Goal: Task Accomplishment & Management: Use online tool/utility

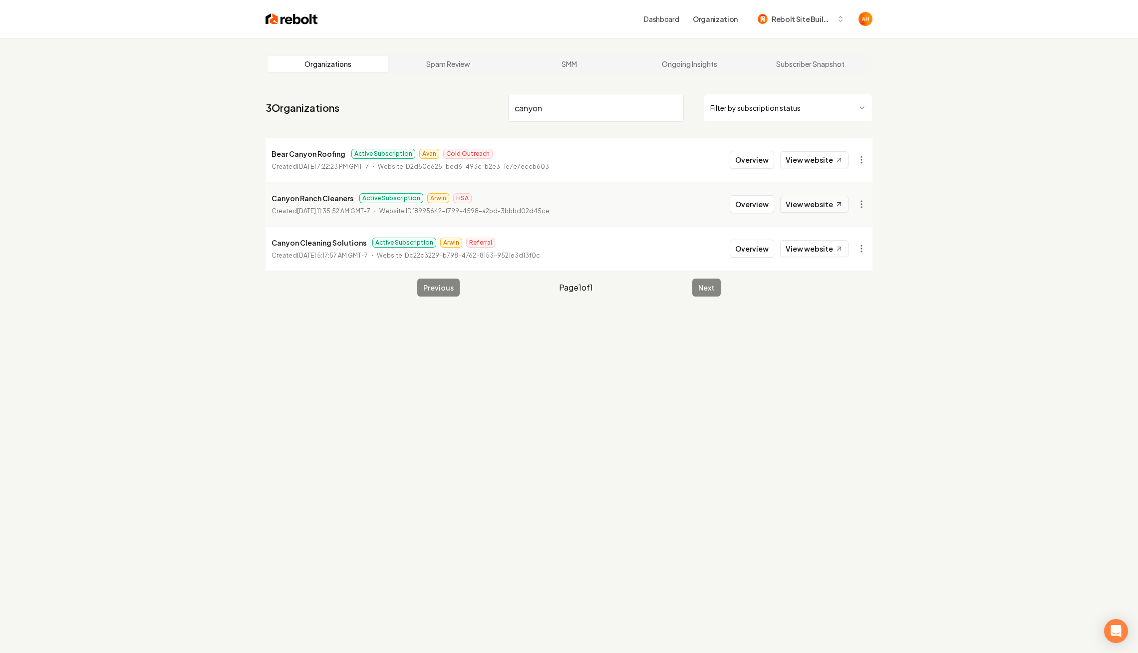
click at [817, 206] on link "View website" at bounding box center [814, 204] width 68 height 17
click at [743, 210] on button "Overview" at bounding box center [752, 204] width 44 height 18
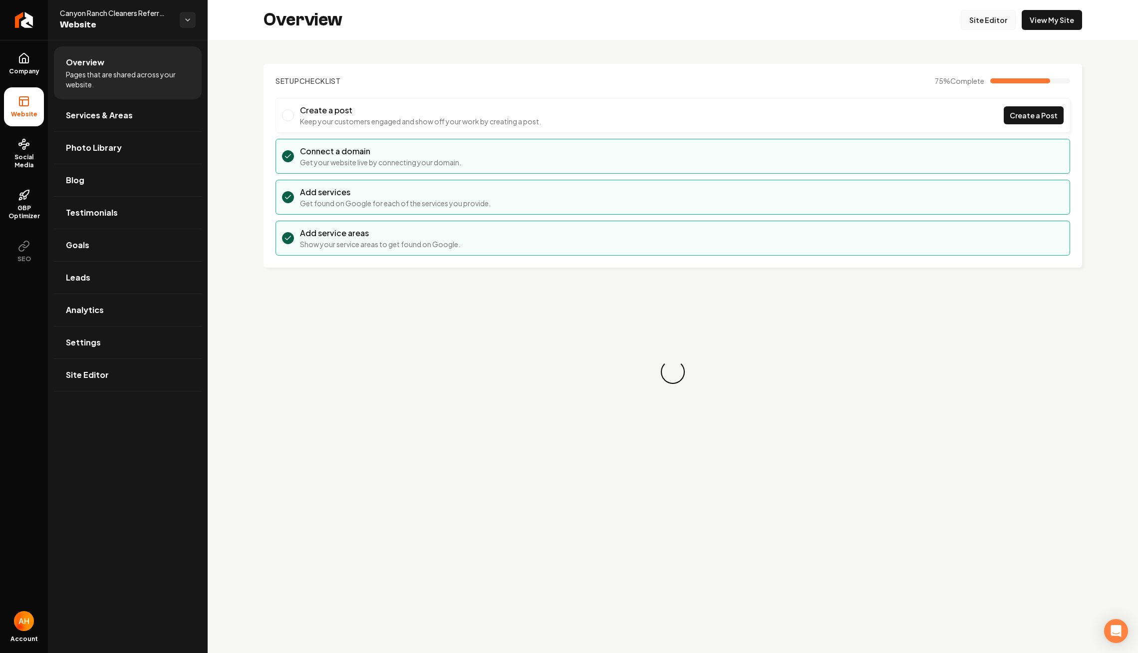
click at [990, 24] on link "Site Editor" at bounding box center [988, 20] width 55 height 20
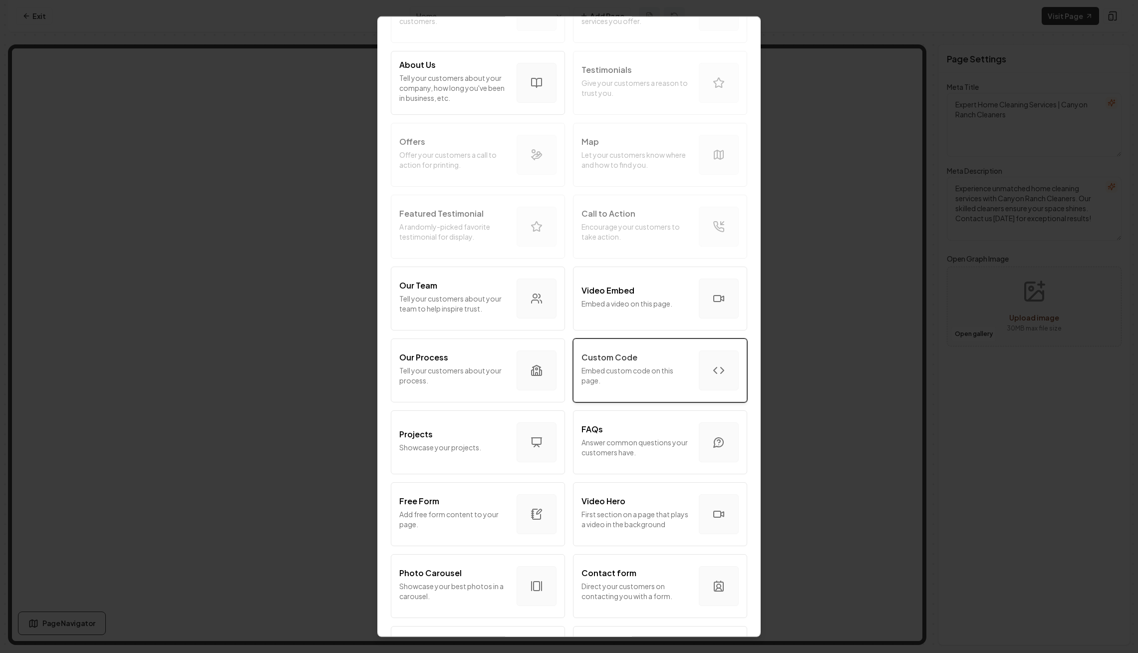
scroll to position [112, 0]
click at [642, 352] on div "Custom Code" at bounding box center [635, 358] width 109 height 12
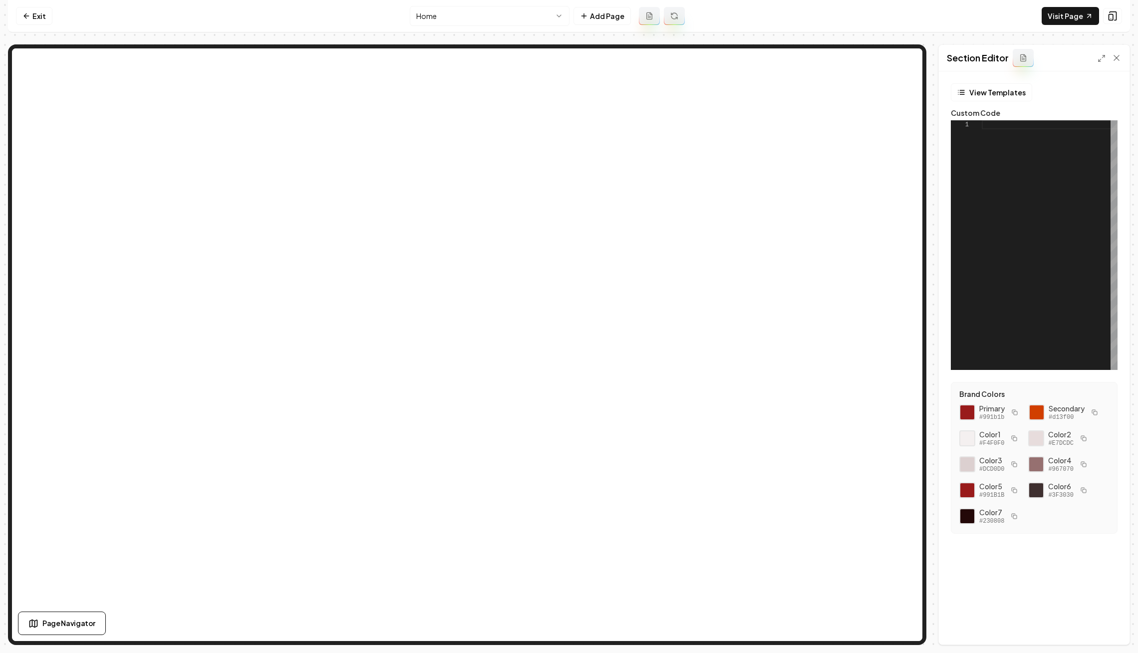
click at [1056, 174] on div at bounding box center [1050, 245] width 136 height 250
click at [1111, 632] on button "Save" at bounding box center [1106, 627] width 29 height 18
type textarea "**********"
